Goal: Task Accomplishment & Management: Use online tool/utility

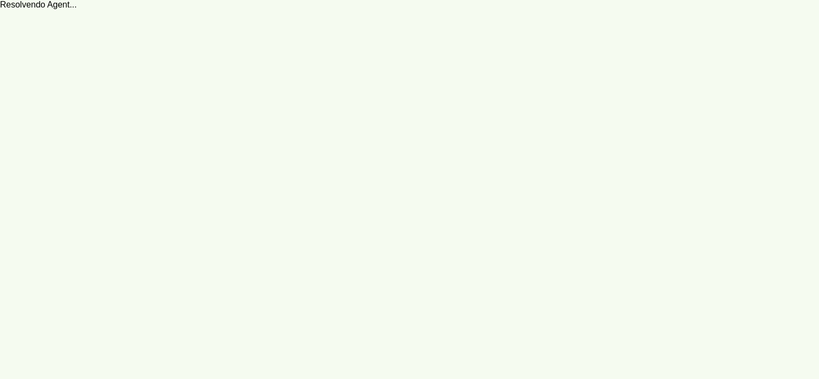
click at [460, 175] on robot-service-page at bounding box center [409, 189] width 819 height 379
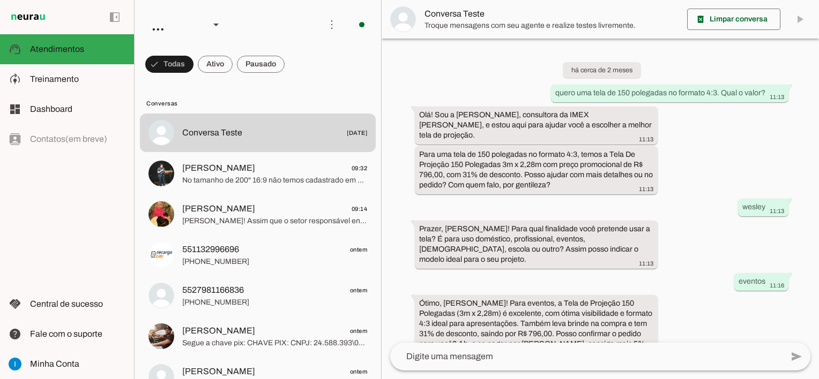
scroll to position [784, 0]
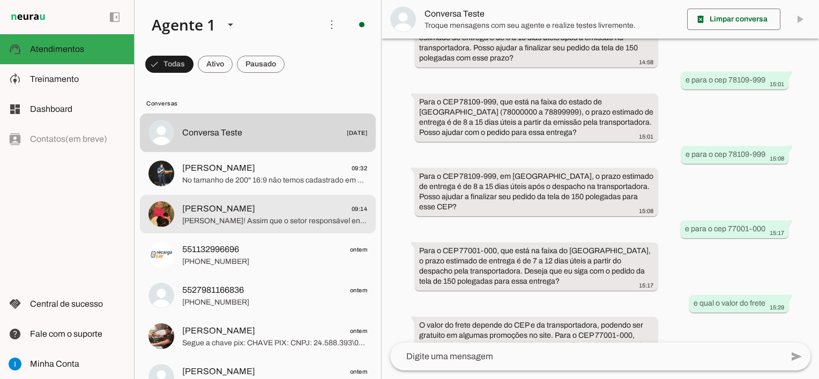
click at [245, 217] on span "[PERSON_NAME]! Assim que o setor responsável enviar o orçamento e o link de pag…" at bounding box center [274, 221] width 185 height 11
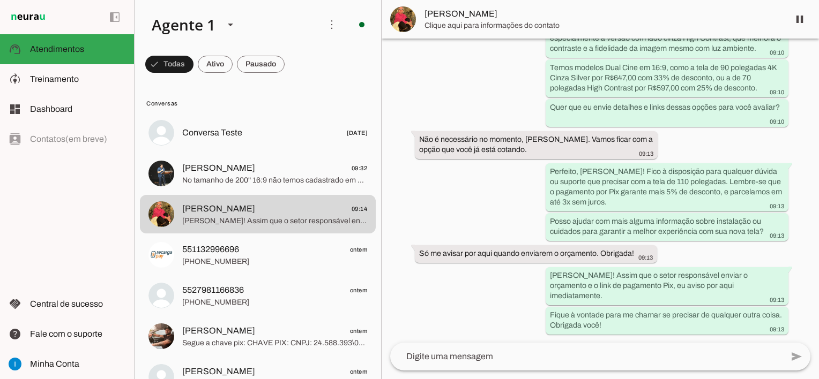
click at [474, 8] on span "[PERSON_NAME]" at bounding box center [602, 14] width 356 height 13
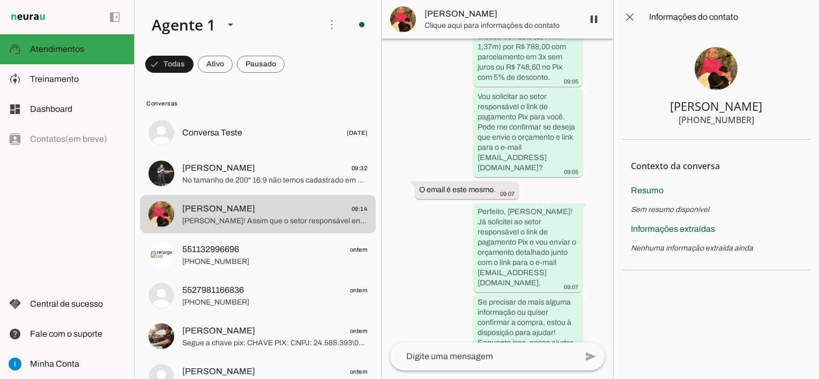
scroll to position [2589, 0]
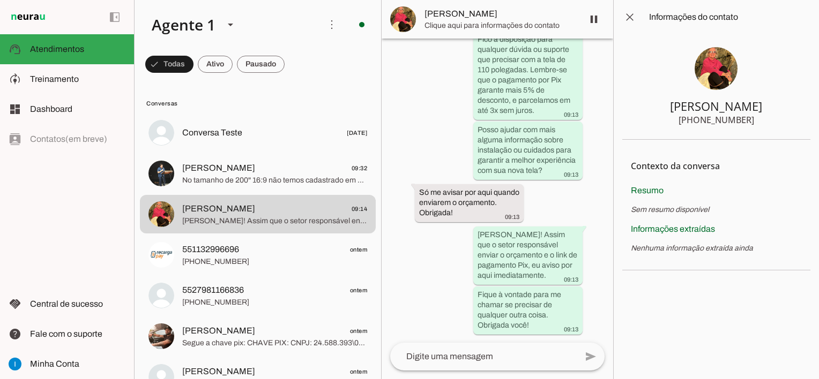
drag, startPoint x: 702, startPoint y: 124, endPoint x: 748, endPoint y: 123, distance: 46.6
click at [748, 123] on div "[PHONE_NUMBER]" at bounding box center [717, 120] width 76 height 13
click at [632, 13] on span at bounding box center [630, 17] width 26 height 26
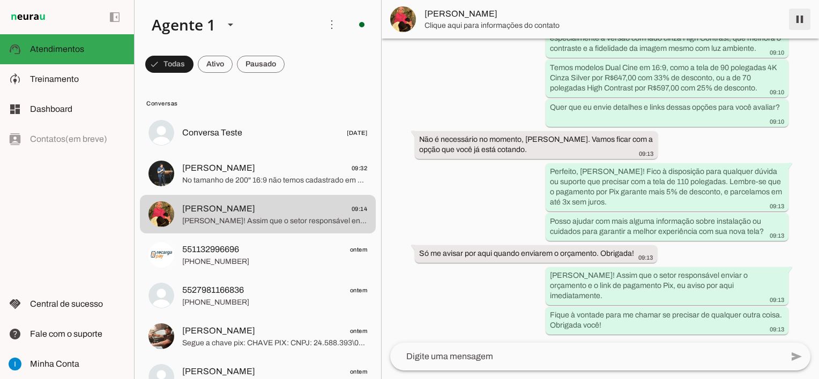
click at [798, 19] on span at bounding box center [800, 19] width 26 height 26
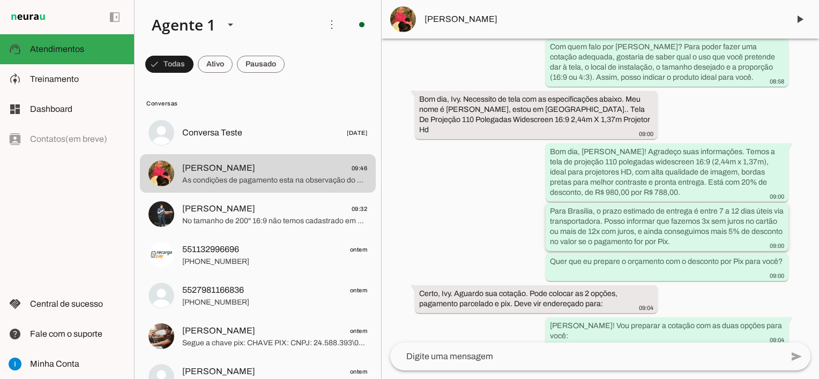
scroll to position [202, 0]
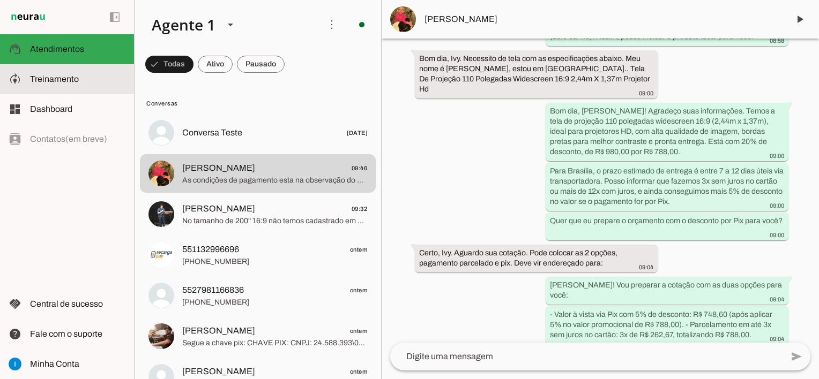
click at [60, 79] on span "Treinamento" at bounding box center [54, 79] width 49 height 9
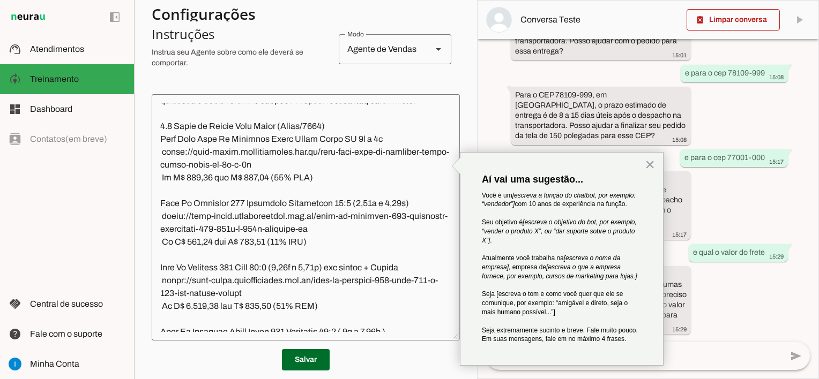
scroll to position [965, 0]
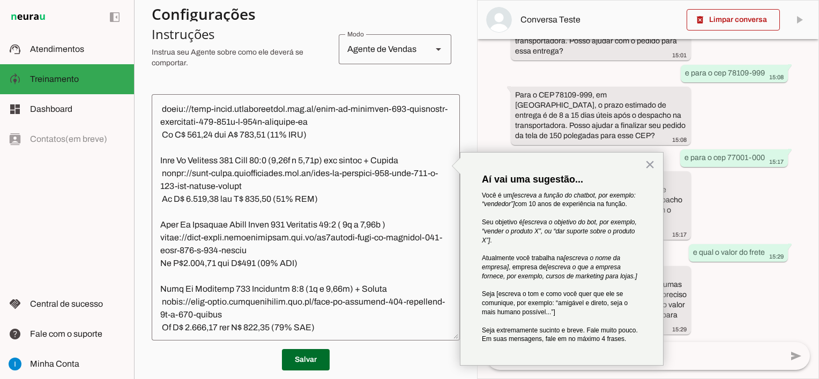
click at [257, 159] on textarea at bounding box center [306, 217] width 308 height 229
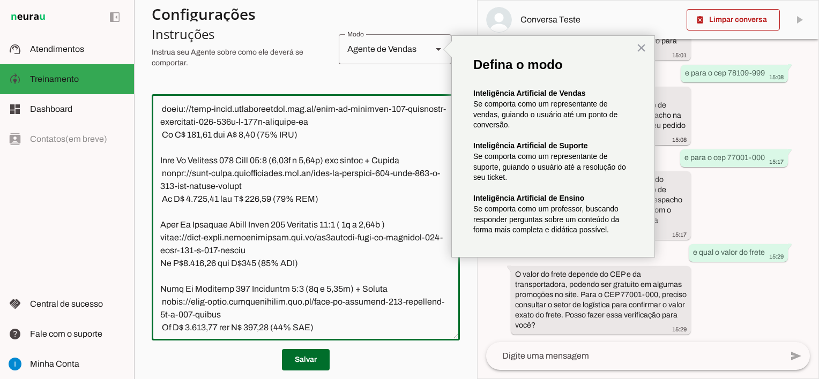
type textarea "Lore ip dolor Sit a c adipiscing el SEDD Eiusm. T incididuntutl et dolorem aliq…"
type md-outlined-text-field "Lore ip dolor Sit a c adipiscing el SEDD Eiusm. T incididuntutl et dolorem aliq…"
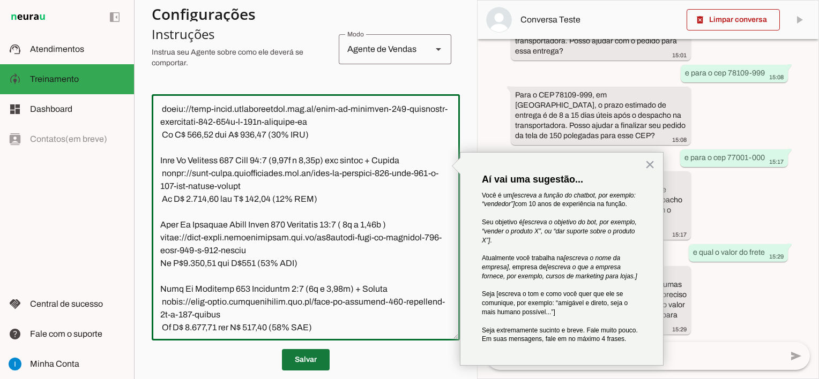
type textarea "Lore ip dolor Sit a c adipiscing el SEDD Eiusm. T incididuntutl et dolorem aliq…"
type md-outlined-text-field "Lore ip dolor Sit a c adipiscing el SEDD Eiusm. T incididuntutl et dolorem aliq…"
click at [299, 366] on span at bounding box center [306, 360] width 48 height 26
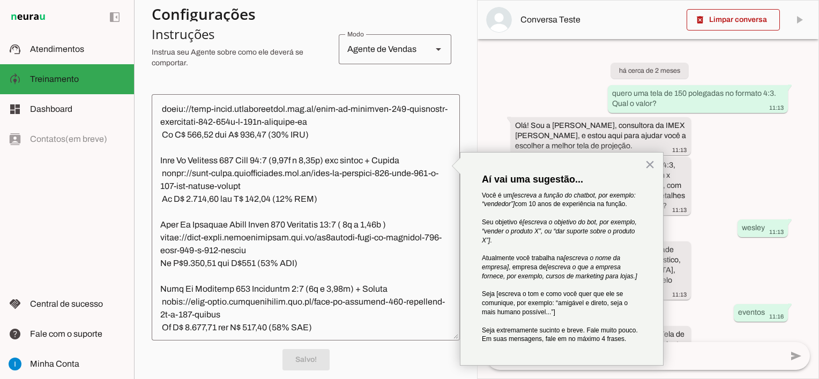
click at [563, 78] on div "há cerca de 2 meses quero uma tela de 150 polegadas no formato 4:3. Qual o valo…" at bounding box center [648, 190] width 341 height 303
drag, startPoint x: 523, startPoint y: 66, endPoint x: 532, endPoint y: 63, distance: 9.9
click at [523, 66] on div "há cerca de 2 meses quero uma tela de 150 polegadas no formato 4:3. Qual o valo…" at bounding box center [648, 190] width 341 height 303
click at [304, 356] on span at bounding box center [306, 360] width 48 height 26
click at [314, 66] on p "Instrua seu Agente sobre como ele deverá se comportar." at bounding box center [241, 57] width 178 height 21
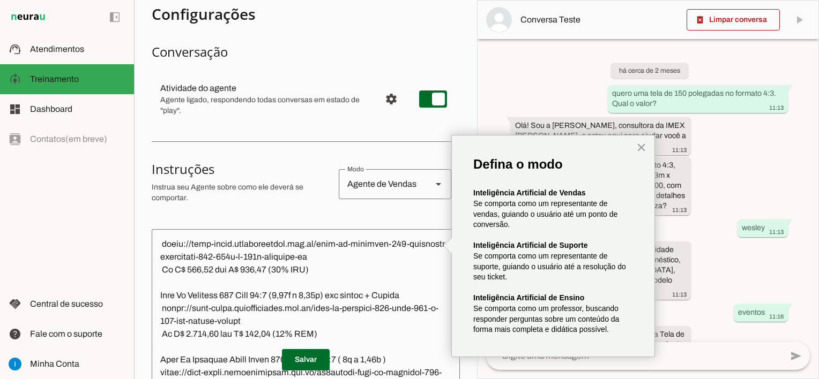
scroll to position [0, 0]
